Goal: Navigation & Orientation: Find specific page/section

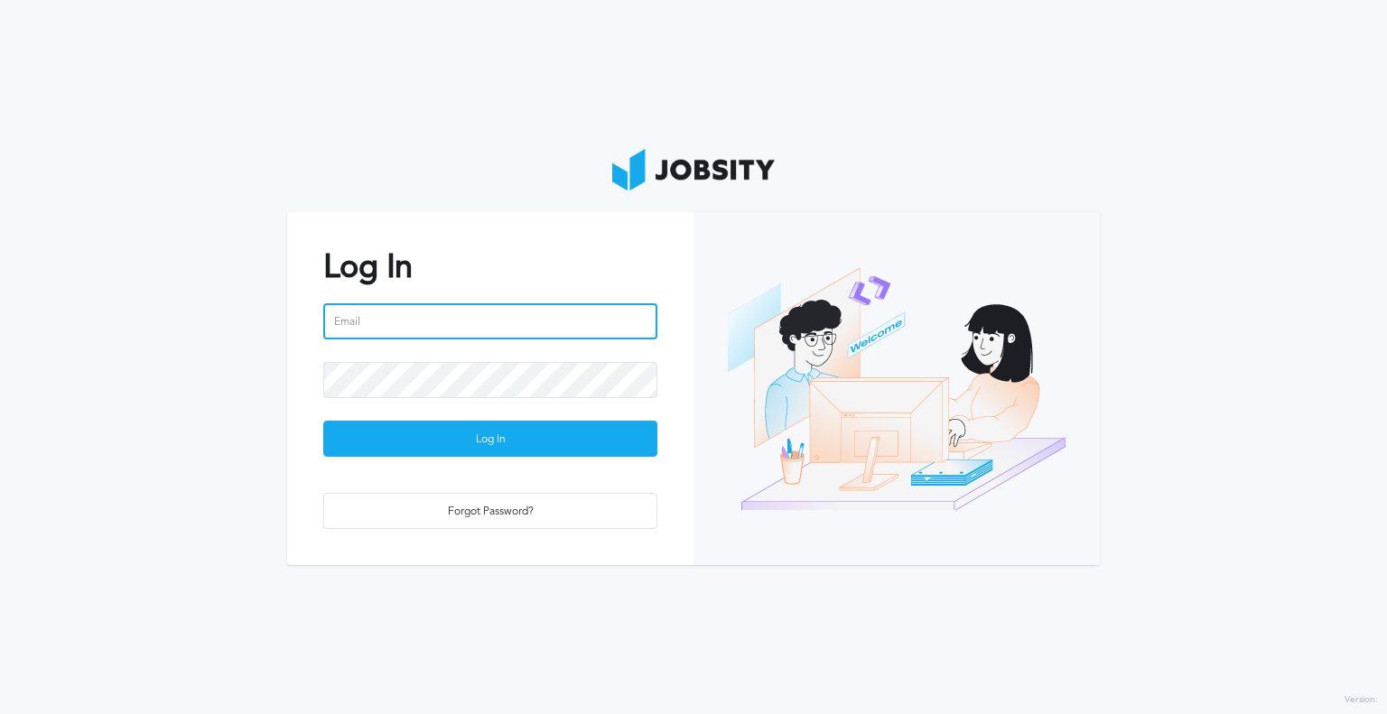
click at [544, 320] on input "email" at bounding box center [490, 321] width 334 height 36
type input "[EMAIL_ADDRESS][PERSON_NAME][DOMAIN_NAME]"
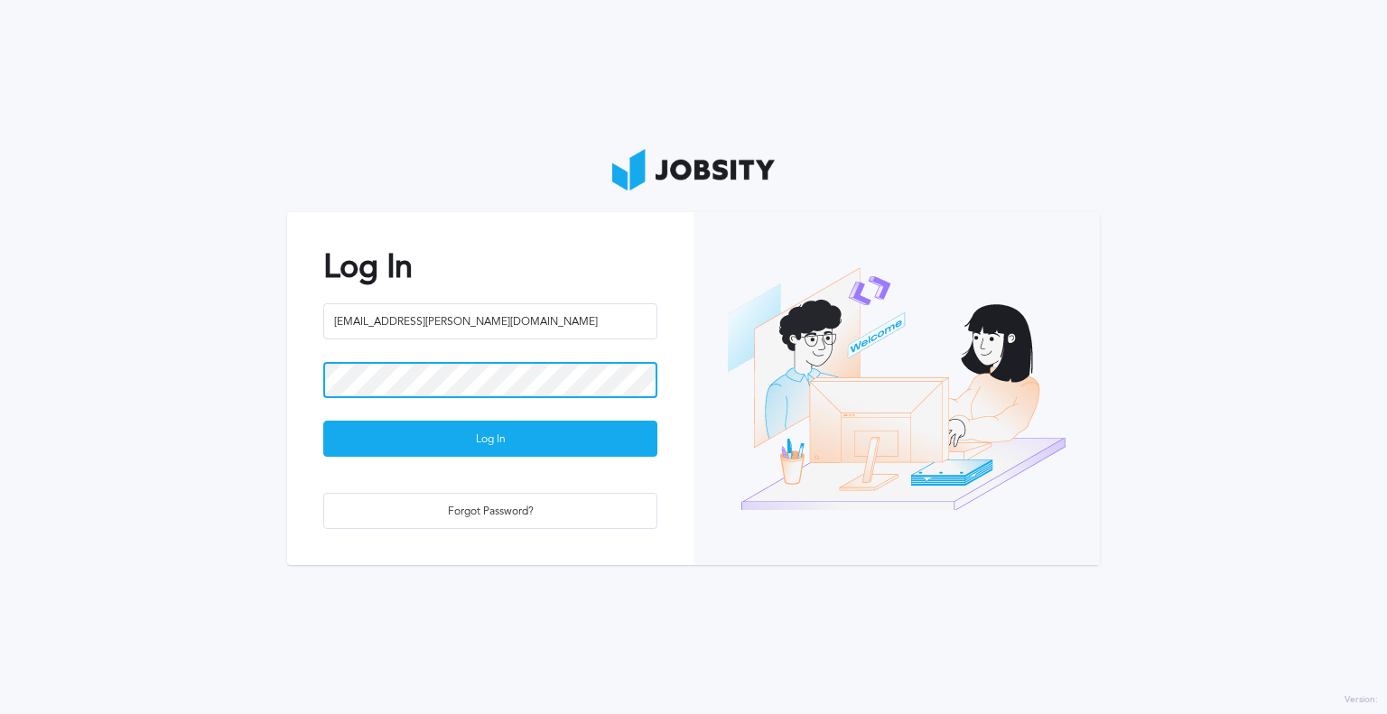
click at [288, 392] on div "Log In [EMAIL_ADDRESS][PERSON_NAME][DOMAIN_NAME] Log In Forgot Password?" at bounding box center [490, 388] width 406 height 353
click at [323, 421] on button "Log In" at bounding box center [490, 439] width 334 height 36
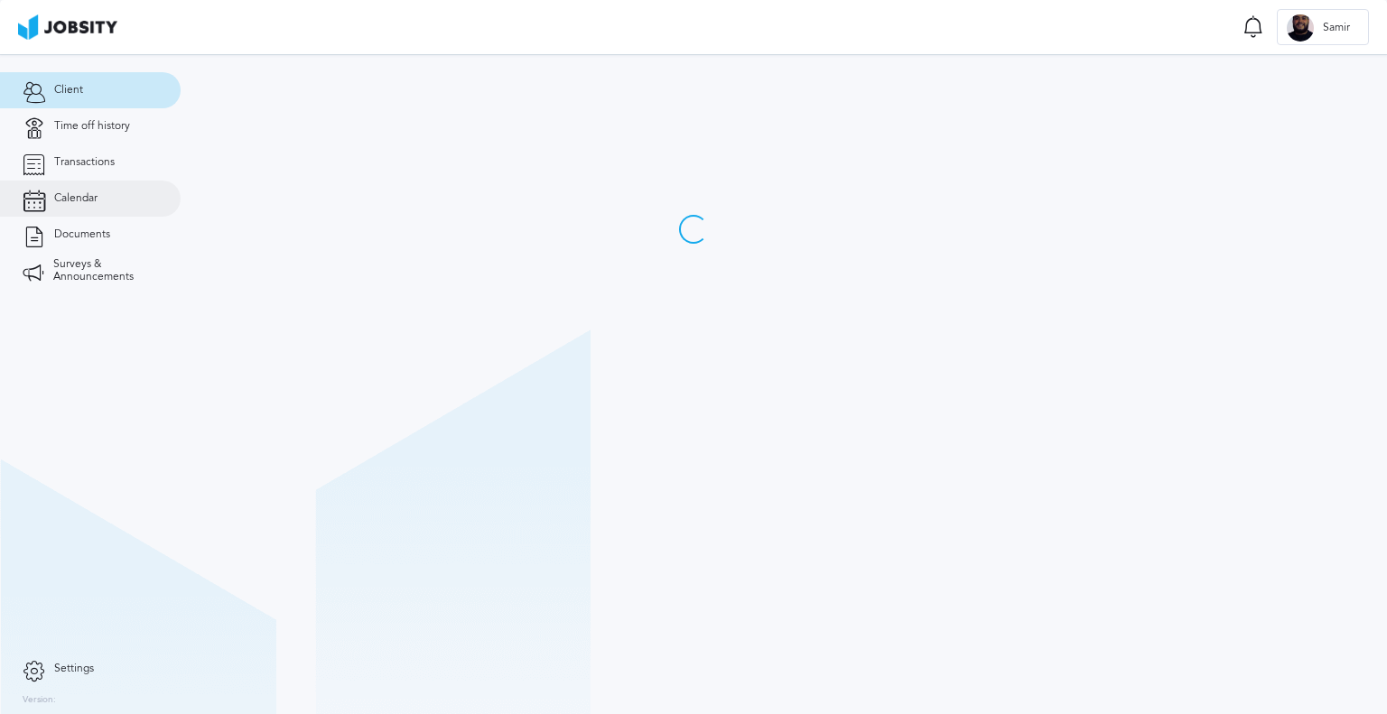
click at [79, 181] on link "Calendar" at bounding box center [90, 199] width 181 height 36
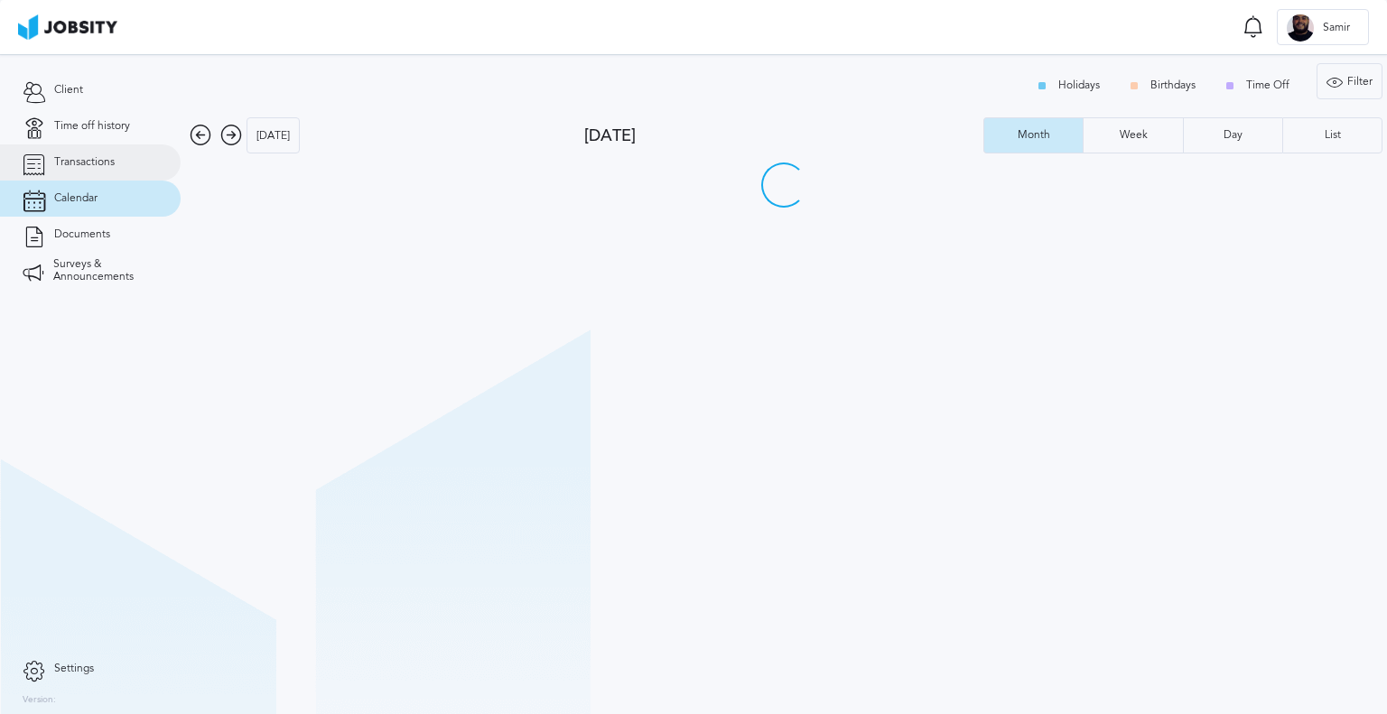
click at [84, 173] on link "Transactions" at bounding box center [90, 162] width 181 height 36
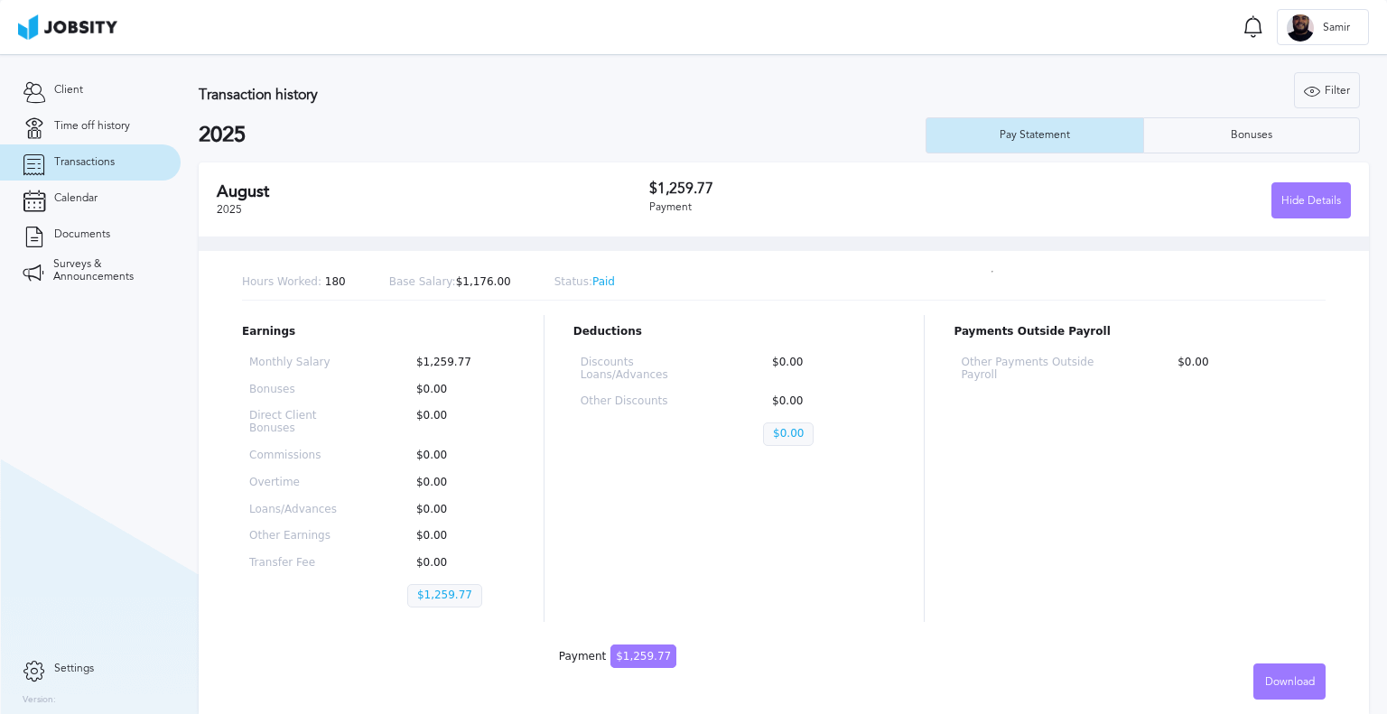
click at [901, 207] on div "Payment" at bounding box center [824, 207] width 351 height 13
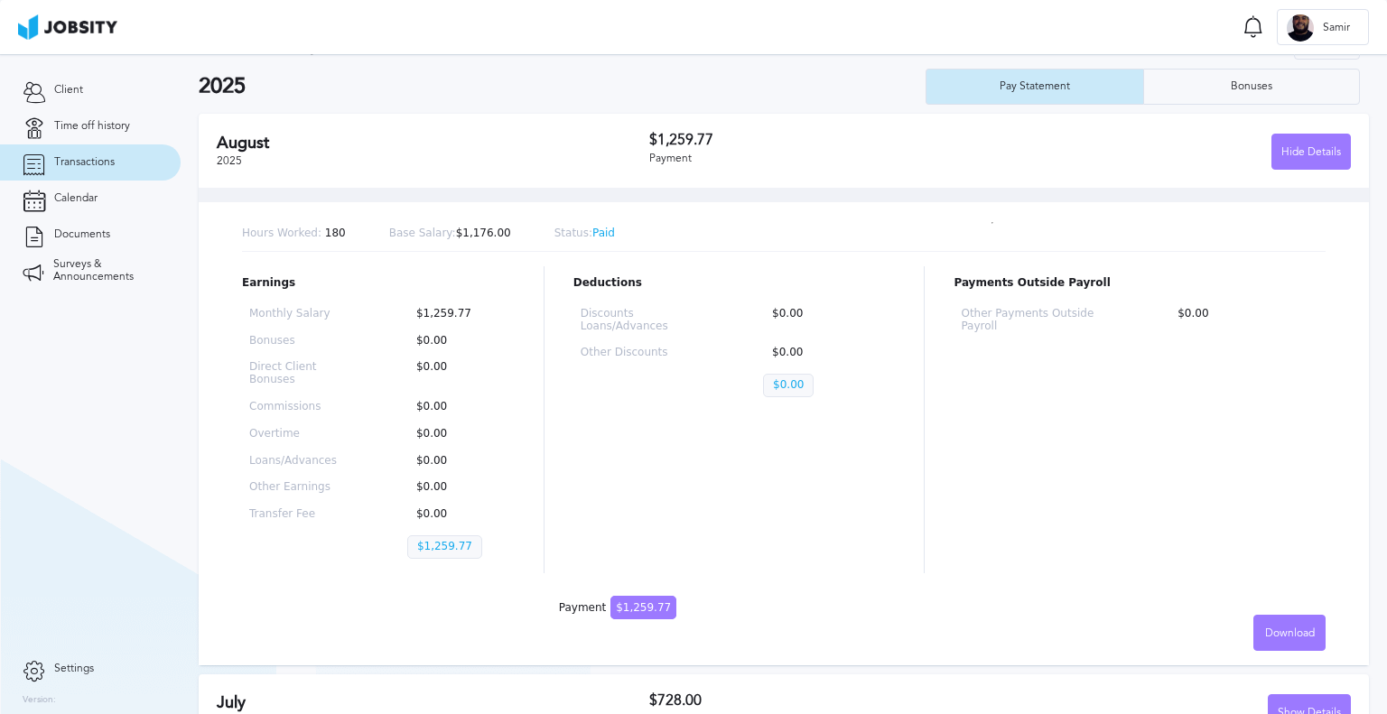
scroll to position [90, 0]
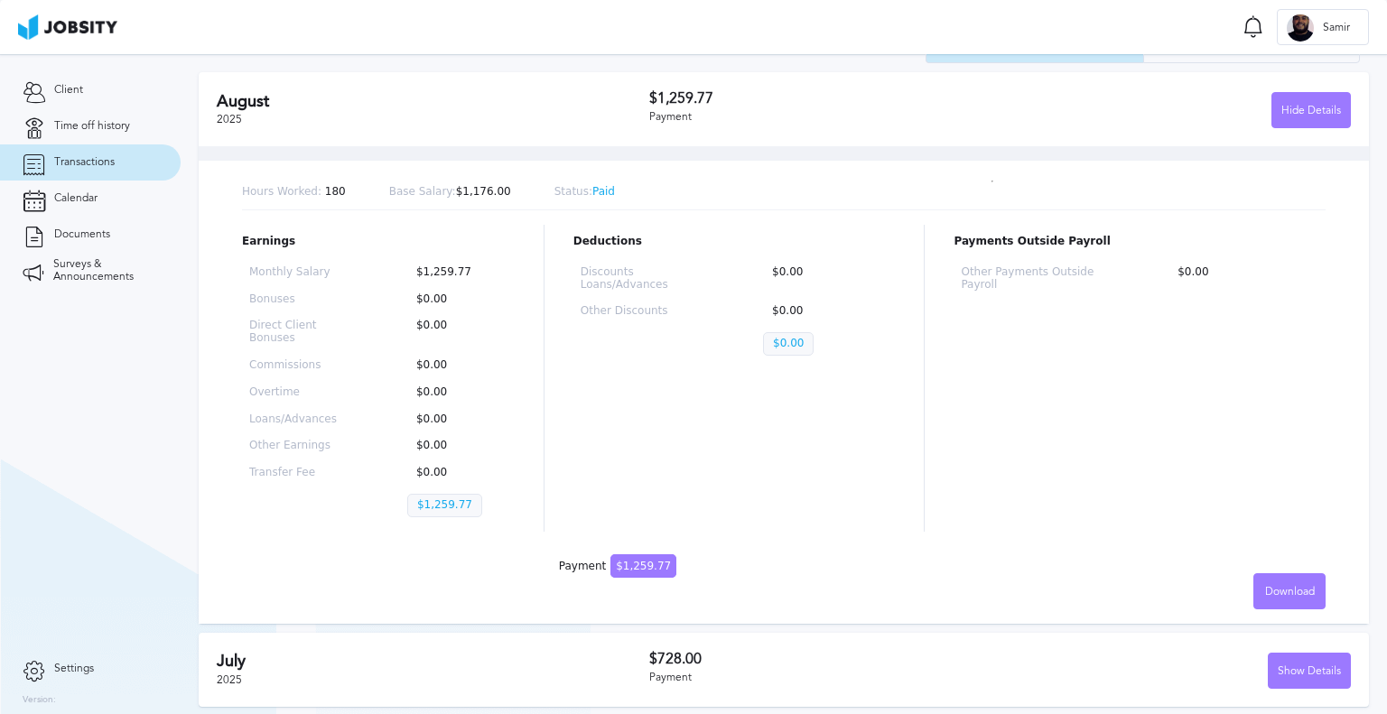
click at [497, 637] on div "[DATE] $728.00 Payment Show Details" at bounding box center [784, 670] width 1170 height 74
click at [497, 652] on h2 "July" at bounding box center [433, 661] width 432 height 19
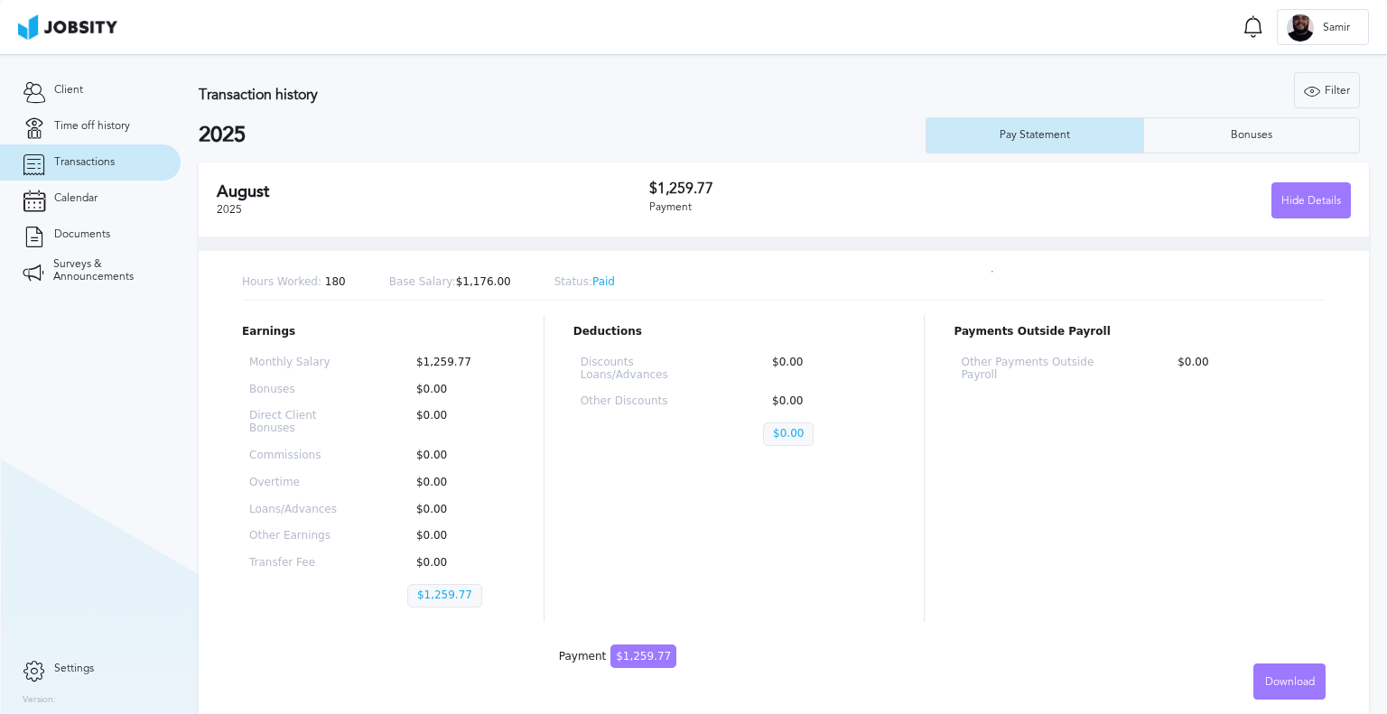
scroll to position [0, 0]
click at [116, 196] on link "Calendar" at bounding box center [90, 199] width 181 height 36
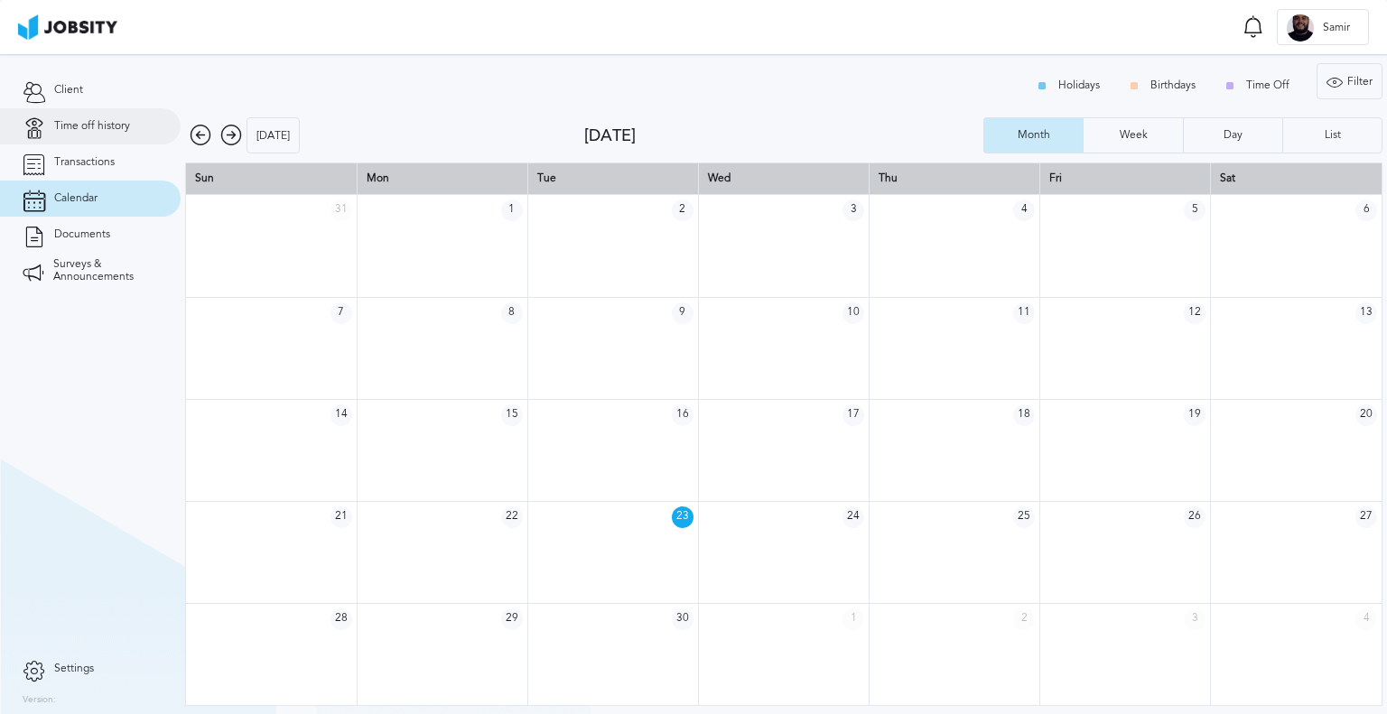
click at [133, 135] on link "Time off history" at bounding box center [90, 126] width 181 height 36
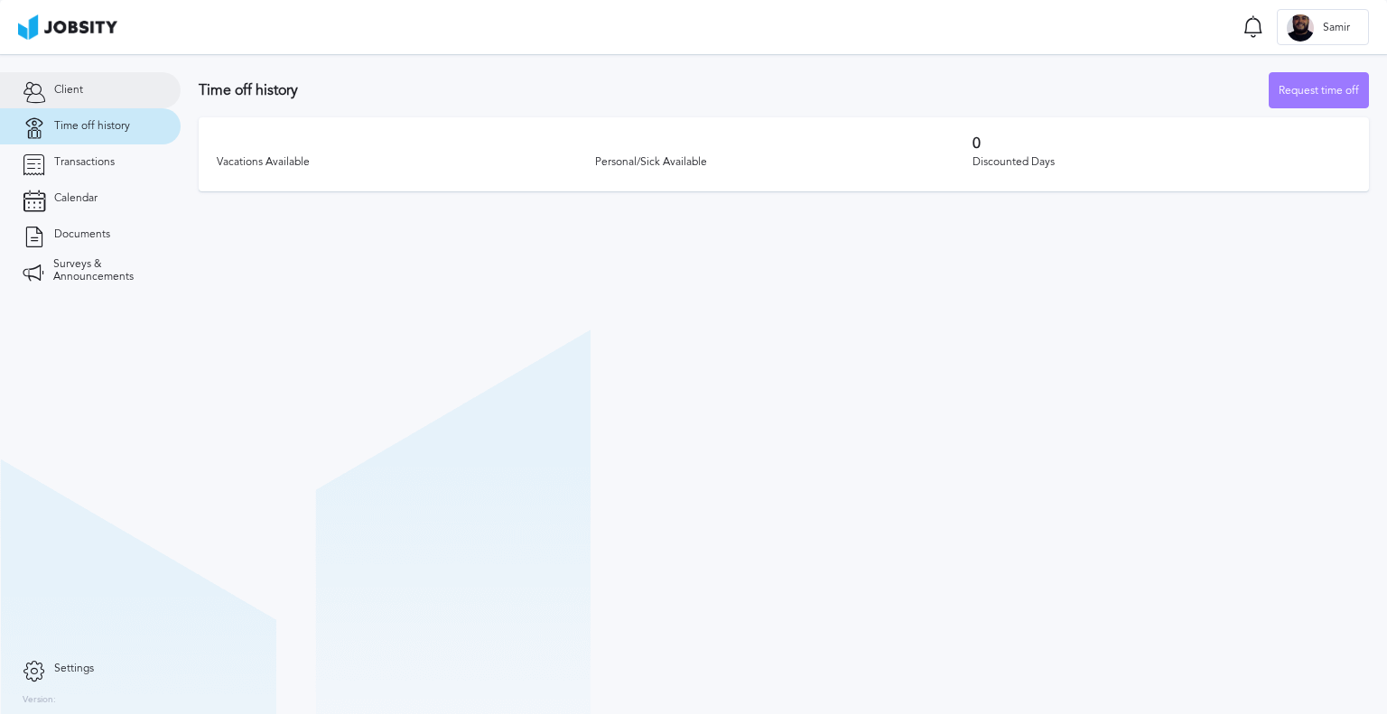
click at [103, 91] on link "Client" at bounding box center [90, 90] width 181 height 36
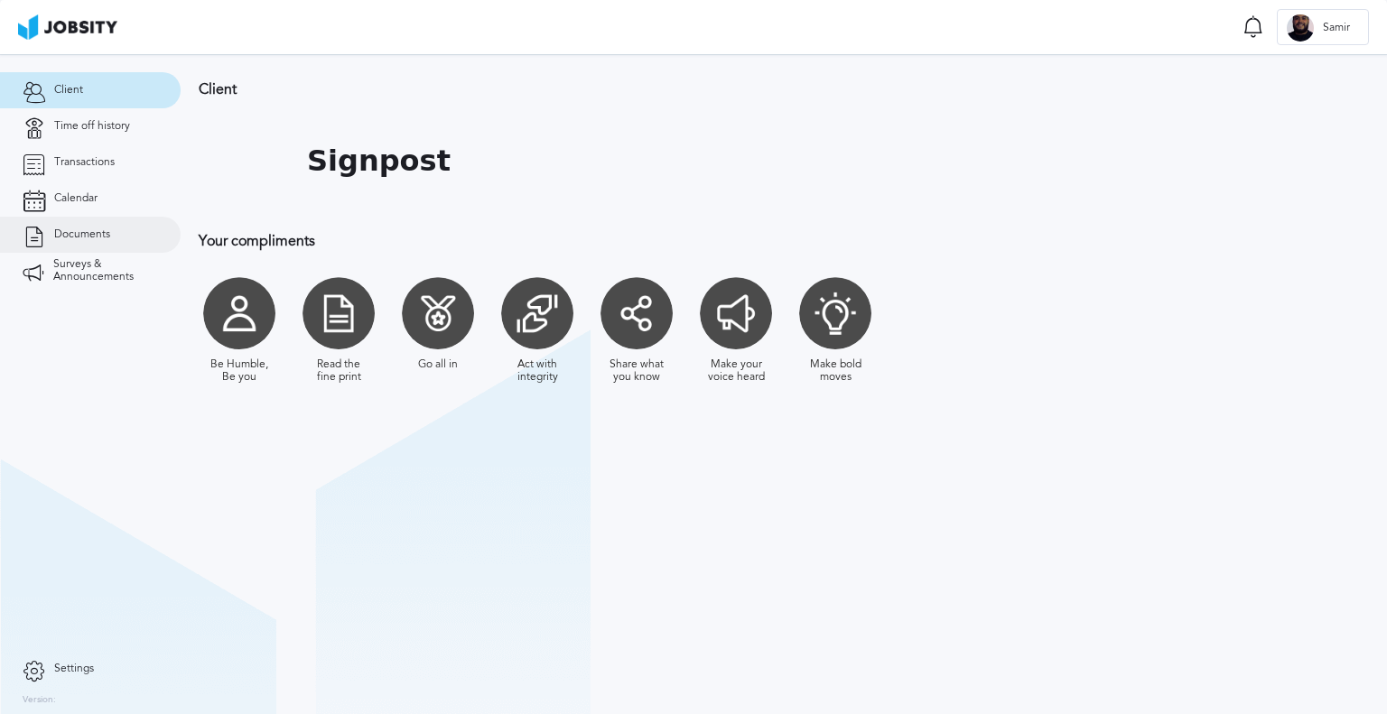
click at [123, 219] on link "Documents" at bounding box center [90, 235] width 181 height 36
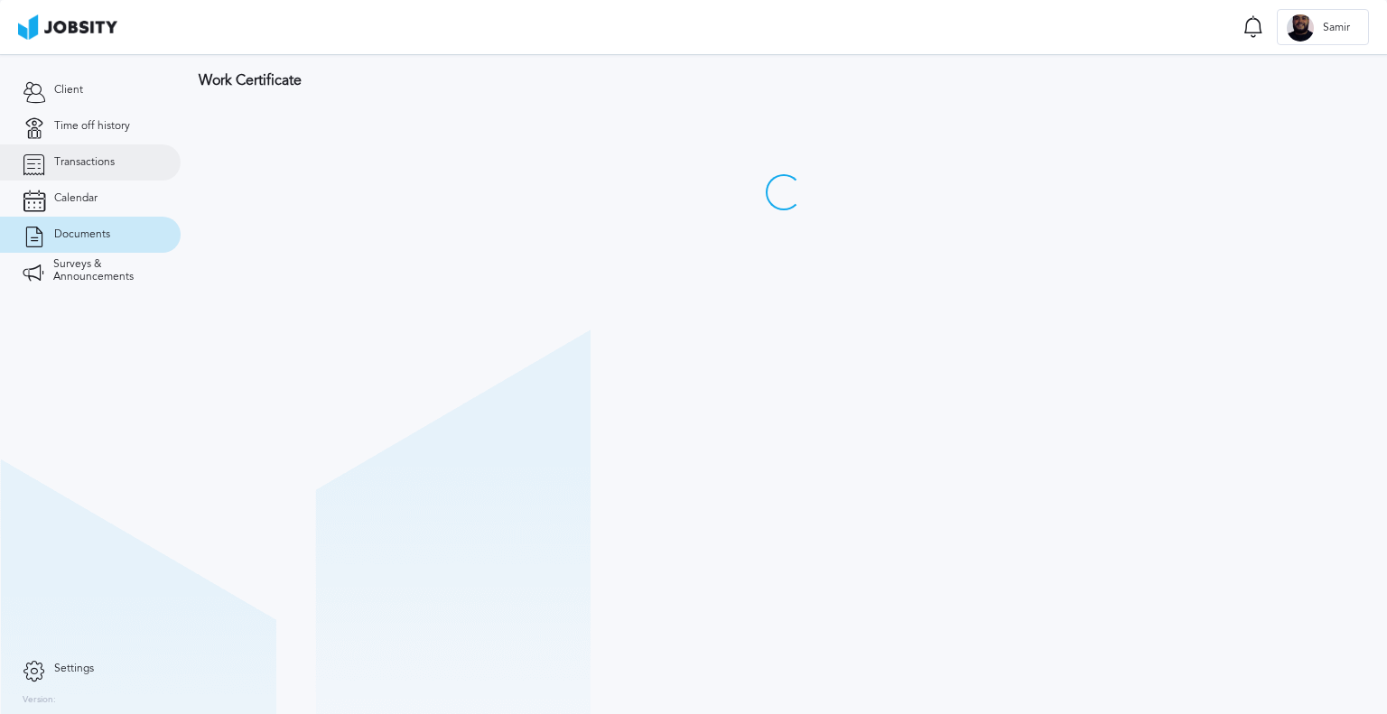
click at [138, 180] on link "Transactions" at bounding box center [90, 162] width 181 height 36
